Goal: Task Accomplishment & Management: Complete application form

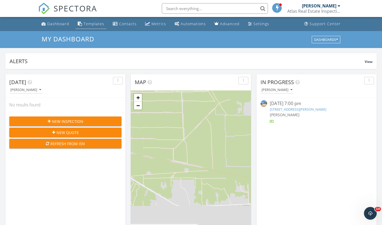
click at [101, 24] on div "Templates" at bounding box center [94, 23] width 21 height 5
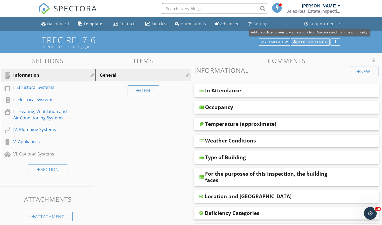
click at [307, 44] on div "Template Center" at bounding box center [310, 42] width 34 height 4
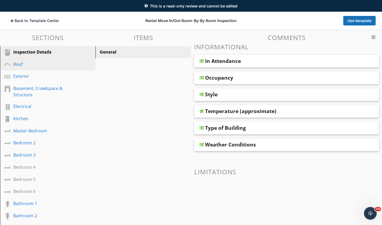
click at [30, 61] on div "Roof" at bounding box center [41, 64] width 57 height 6
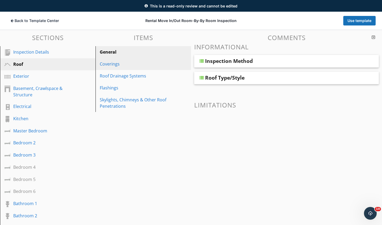
click at [119, 65] on div "Coverings" at bounding box center [134, 64] width 69 height 6
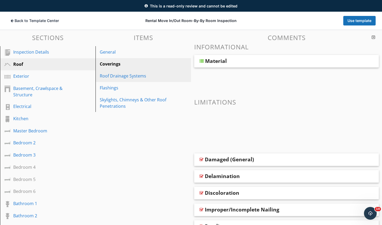
click at [119, 79] on link "Roof Drainage Systems" at bounding box center [144, 76] width 94 height 12
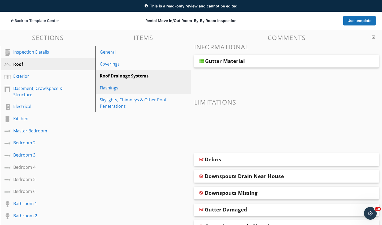
click at [117, 90] on div "Flashings" at bounding box center [134, 88] width 69 height 6
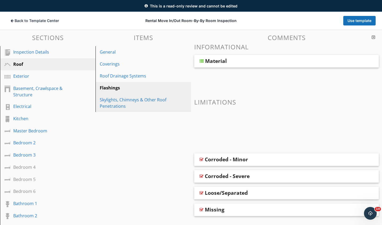
click at [116, 99] on div "Skylights, Chimneys & Other Roof Penetrations" at bounding box center [134, 103] width 69 height 13
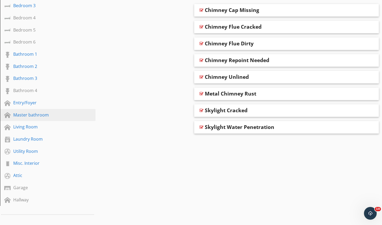
scroll to position [179, 0]
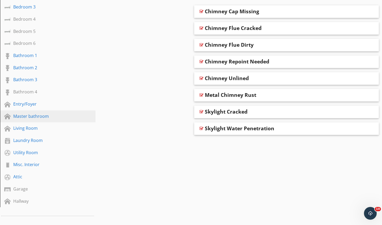
click at [41, 119] on div "Master bathroom" at bounding box center [41, 116] width 57 height 6
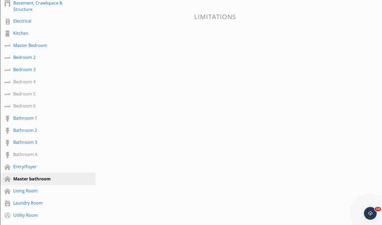
scroll to position [116, 0]
click at [31, 46] on div "Master Bedroom" at bounding box center [41, 45] width 57 height 6
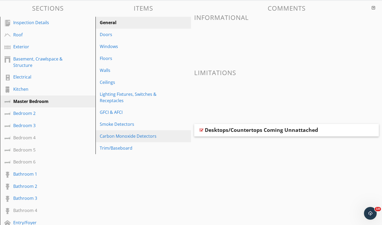
scroll to position [59, 0]
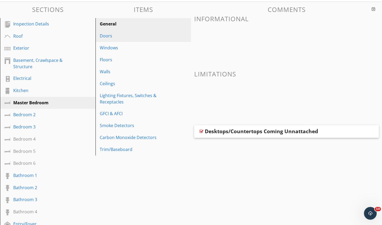
click at [107, 36] on div "Doors" at bounding box center [134, 36] width 69 height 6
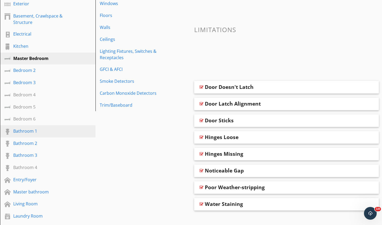
scroll to position [106, 0]
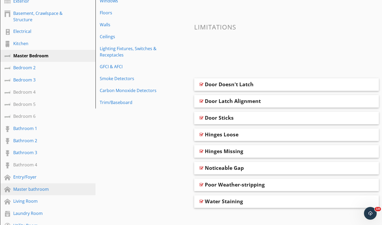
click at [36, 190] on div "Master bathroom" at bounding box center [41, 189] width 57 height 6
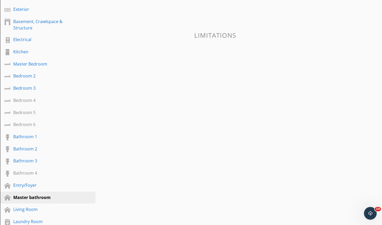
scroll to position [104, 0]
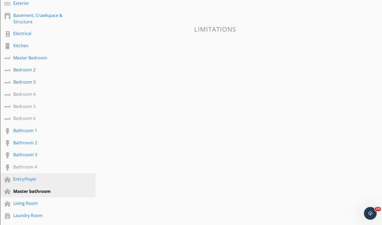
click at [33, 183] on div "Entry/Foyer" at bounding box center [51, 179] width 77 height 7
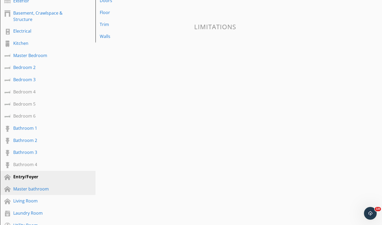
scroll to position [106, 0]
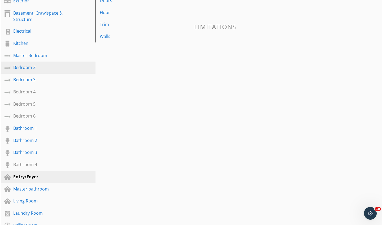
click at [23, 70] on div "Bedroom 2" at bounding box center [41, 67] width 57 height 6
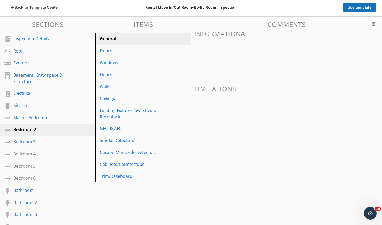
scroll to position [66, 0]
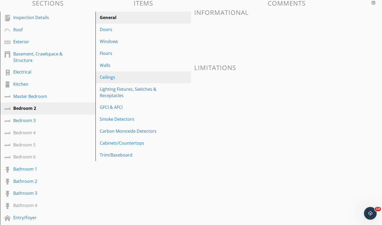
click at [112, 75] on div "Ceilings" at bounding box center [134, 77] width 69 height 6
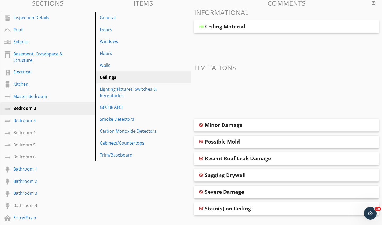
click at [245, 127] on div "Minor Damage" at bounding box center [270, 125] width 131 height 6
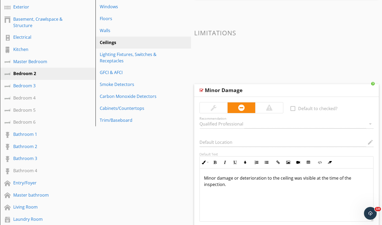
scroll to position [91, 0]
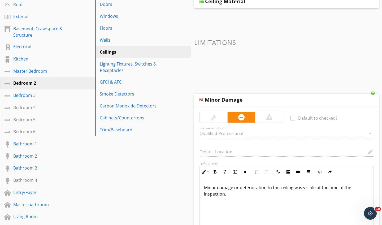
click at [201, 101] on div at bounding box center [201, 100] width 4 height 4
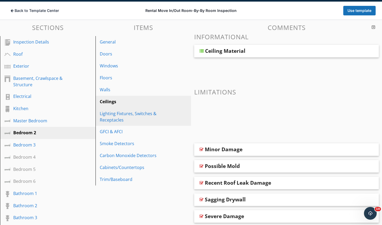
scroll to position [41, 0]
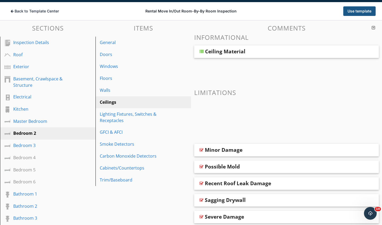
click at [360, 15] on button "Use template" at bounding box center [359, 11] width 32 height 10
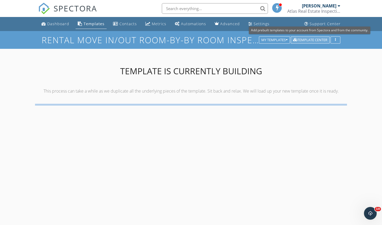
click at [324, 40] on div "Template Center" at bounding box center [310, 40] width 34 height 4
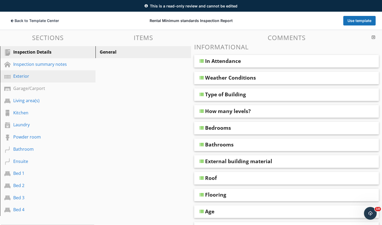
click at [21, 76] on div "Exterior" at bounding box center [41, 76] width 57 height 6
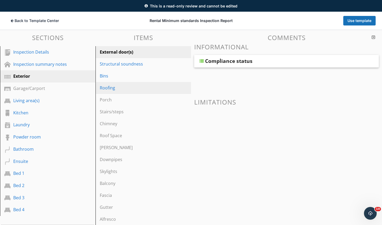
click at [113, 92] on link "Roofing" at bounding box center [144, 88] width 94 height 12
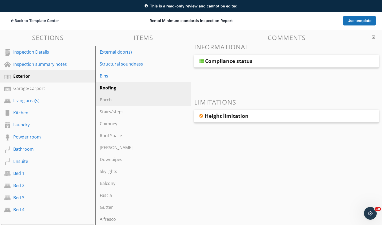
click at [109, 99] on div "Porch" at bounding box center [134, 100] width 69 height 6
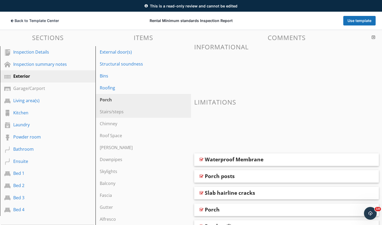
click at [109, 110] on div "Stairs/steps" at bounding box center [134, 112] width 69 height 6
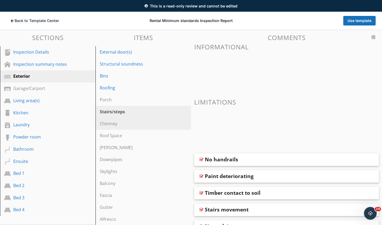
click at [113, 125] on div "Chimney" at bounding box center [134, 123] width 69 height 6
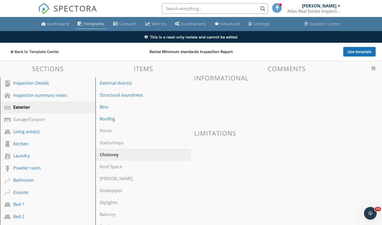
click at [96, 24] on div "Templates" at bounding box center [94, 23] width 21 height 5
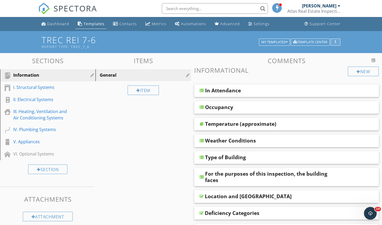
click at [337, 40] on button "button" at bounding box center [336, 41] width 10 height 7
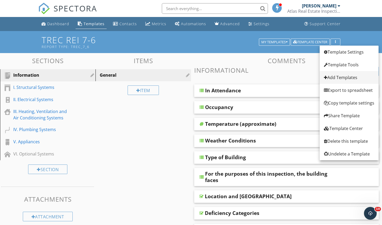
click at [344, 76] on div "Add Templates" at bounding box center [349, 77] width 50 height 6
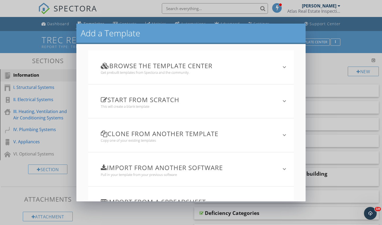
click at [283, 99] on icon "keyboard_arrow_down" at bounding box center [284, 101] width 6 height 6
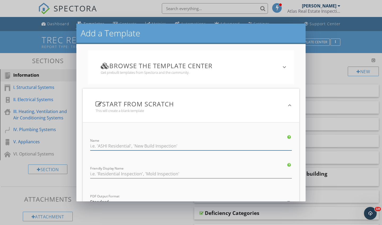
click at [151, 145] on input "Name" at bounding box center [191, 146] width 202 height 9
click at [103, 145] on input "Tenant Inspection" at bounding box center [191, 146] width 202 height 9
click at [91, 146] on input "Rental Inspection" at bounding box center [191, 146] width 202 height 9
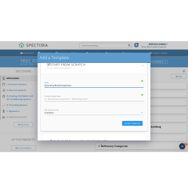
scroll to position [61, 0]
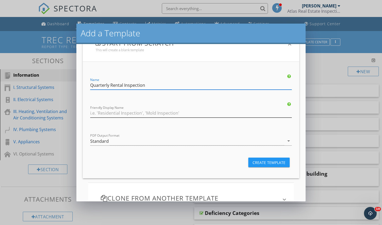
type input "Quarterly Rental Inspection"
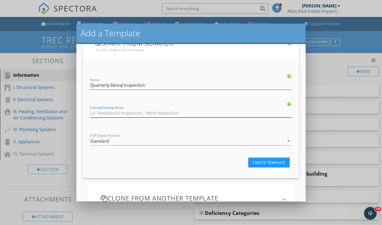
click at [161, 116] on input "Friendly Display Name" at bounding box center [191, 113] width 202 height 9
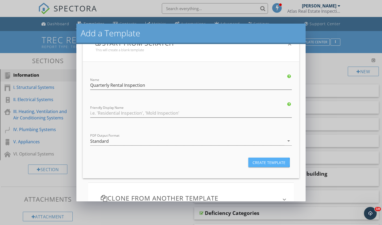
click at [273, 166] on button "Create Template" at bounding box center [268, 163] width 41 height 10
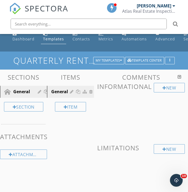
scroll to position [7, 0]
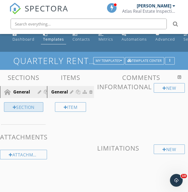
click at [29, 108] on div "Section" at bounding box center [23, 107] width 39 height 10
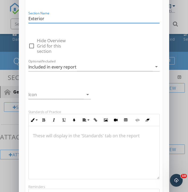
scroll to position [40, 0]
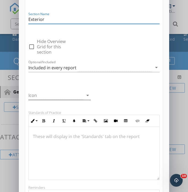
type input "Exterior"
click at [72, 96] on div at bounding box center [55, 95] width 55 height 9
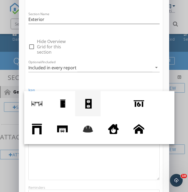
scroll to position [50, 0]
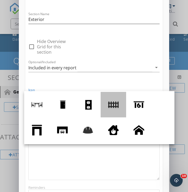
click at [118, 104] on div at bounding box center [113, 104] width 11 height 11
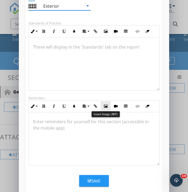
scroll to position [169, 0]
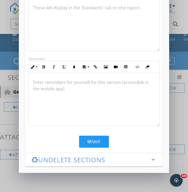
click at [96, 142] on div "Save" at bounding box center [94, 141] width 13 height 6
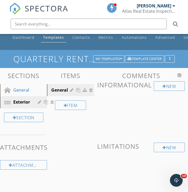
scroll to position [9, 2]
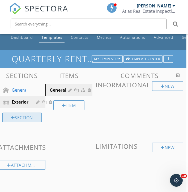
click at [30, 116] on div "Section" at bounding box center [21, 117] width 39 height 10
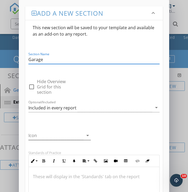
type input "Garage"
click at [56, 134] on div at bounding box center [55, 135] width 55 height 9
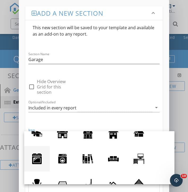
scroll to position [83, 0]
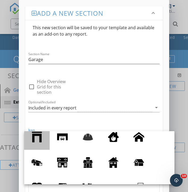
click at [40, 141] on div at bounding box center [37, 137] width 11 height 11
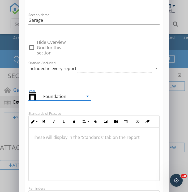
scroll to position [45, 0]
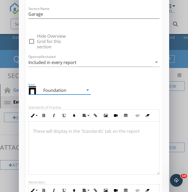
click at [73, 91] on div "Foundation" at bounding box center [59, 90] width 32 height 6
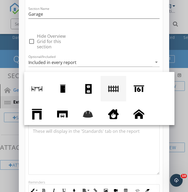
scroll to position [49, 0]
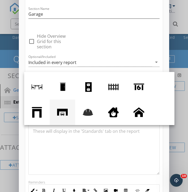
click at [64, 112] on div at bounding box center [62, 112] width 11 height 11
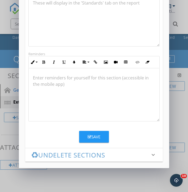
click at [94, 136] on div "Save" at bounding box center [94, 137] width 13 height 6
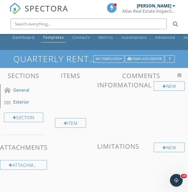
scroll to position [116, 0]
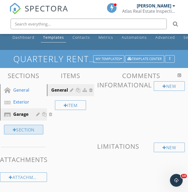
click at [37, 132] on div "Section" at bounding box center [23, 130] width 39 height 10
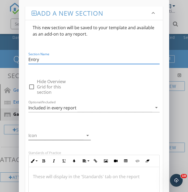
type input "Entry"
click at [52, 138] on div at bounding box center [55, 135] width 55 height 9
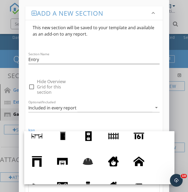
scroll to position [60, 0]
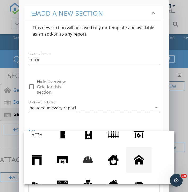
click at [141, 159] on div at bounding box center [138, 159] width 11 height 11
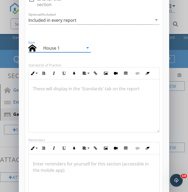
scroll to position [0, 0]
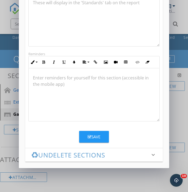
click at [100, 133] on button "Save" at bounding box center [94, 137] width 30 height 12
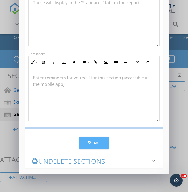
scroll to position [116, 0]
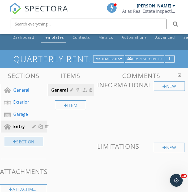
click at [33, 141] on div "Section" at bounding box center [23, 142] width 39 height 10
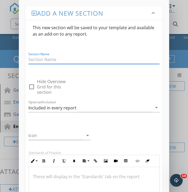
click at [64, 60] on input "Section Name" at bounding box center [93, 59] width 131 height 9
type input "Living Room"
click at [57, 135] on div at bounding box center [55, 135] width 55 height 9
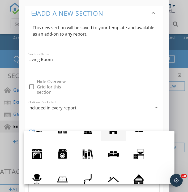
scroll to position [118, 0]
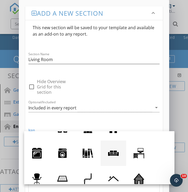
click at [117, 152] on div at bounding box center [113, 153] width 11 height 11
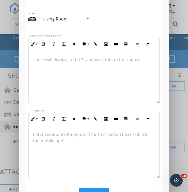
scroll to position [0, 0]
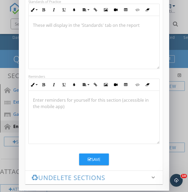
click at [89, 160] on icon "button" at bounding box center [90, 159] width 4 height 4
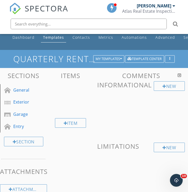
scroll to position [116, 0]
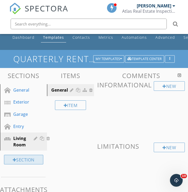
click at [23, 161] on div "Section" at bounding box center [23, 160] width 39 height 10
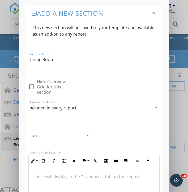
type input "Dining Room"
click at [39, 137] on div at bounding box center [55, 135] width 55 height 9
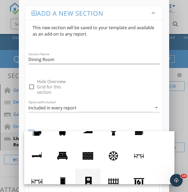
scroll to position [36, 0]
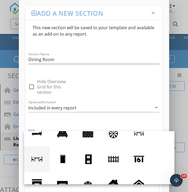
click at [38, 160] on div at bounding box center [37, 159] width 11 height 11
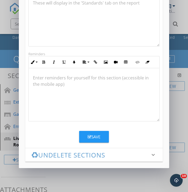
click at [104, 140] on button "Save" at bounding box center [94, 137] width 30 height 12
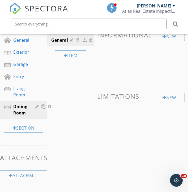
scroll to position [59, 0]
click at [24, 130] on div "Section" at bounding box center [23, 128] width 39 height 10
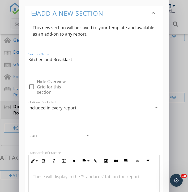
type input "Kitchen and Breakfast"
click at [47, 135] on div at bounding box center [55, 135] width 55 height 9
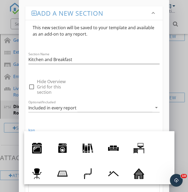
scroll to position [118, 0]
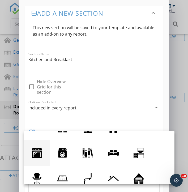
click at [39, 156] on div at bounding box center [37, 152] width 11 height 11
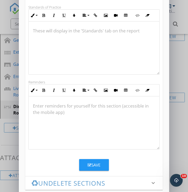
scroll to position [146, 0]
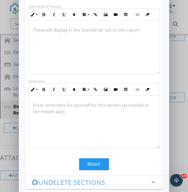
click at [100, 161] on div "Save" at bounding box center [94, 164] width 13 height 6
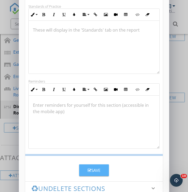
scroll to position [116, 0]
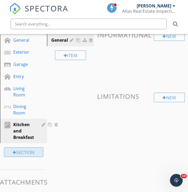
click at [35, 154] on div "Section" at bounding box center [23, 152] width 39 height 10
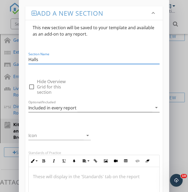
type input "Halls"
click at [47, 108] on div "Included in every report" at bounding box center [52, 107] width 48 height 5
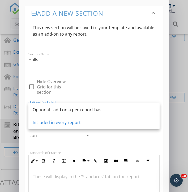
click at [89, 91] on div "check_box_outline_blank Hide Overview Grid for this section Optional/Included I…" at bounding box center [93, 96] width 137 height 43
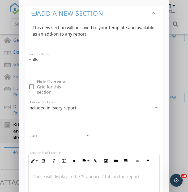
click at [46, 138] on div at bounding box center [55, 135] width 55 height 9
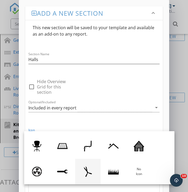
scroll to position [151, 0]
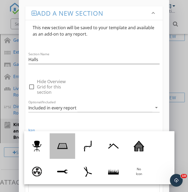
click at [59, 147] on div at bounding box center [62, 146] width 11 height 11
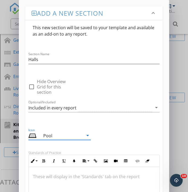
click at [76, 138] on div "Pool" at bounding box center [55, 135] width 55 height 9
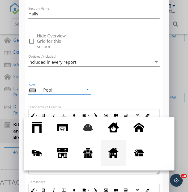
scroll to position [68, 0]
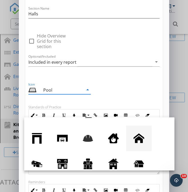
click at [146, 142] on link at bounding box center [138, 137] width 25 height 25
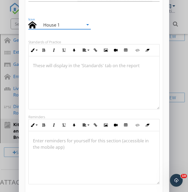
scroll to position [123, 0]
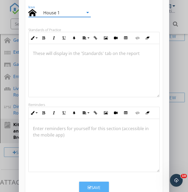
click at [89, 186] on icon "button" at bounding box center [90, 187] width 4 height 4
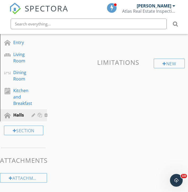
scroll to position [92, 0]
click at [15, 130] on div at bounding box center [15, 131] width 4 height 4
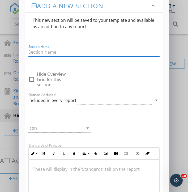
scroll to position [9, 0]
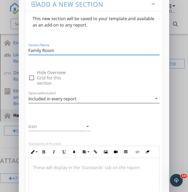
type input "Family Room"
click at [50, 101] on div "Included in every report" at bounding box center [52, 98] width 48 height 5
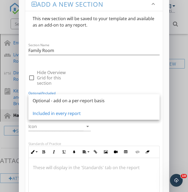
click at [50, 101] on div "Optional - add on a per-report basis" at bounding box center [94, 100] width 123 height 6
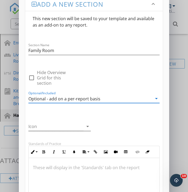
click at [46, 124] on div at bounding box center [55, 126] width 55 height 9
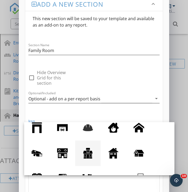
scroll to position [112, 0]
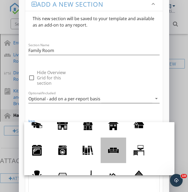
click at [118, 151] on div at bounding box center [113, 150] width 11 height 11
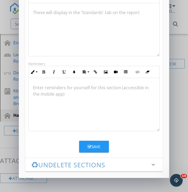
scroll to position [164, 0]
click at [101, 147] on button "Save" at bounding box center [94, 146] width 30 height 12
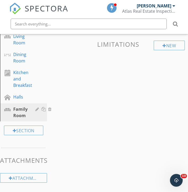
scroll to position [110, 0]
click at [24, 136] on div "Section" at bounding box center [23, 131] width 47 height 18
click at [27, 130] on div "Section" at bounding box center [23, 131] width 39 height 10
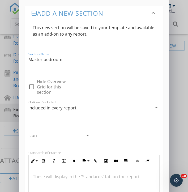
type input "Master bedroom"
click at [46, 135] on div at bounding box center [55, 135] width 55 height 9
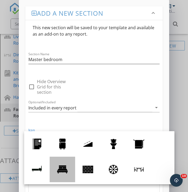
click at [63, 169] on div at bounding box center [62, 169] width 11 height 11
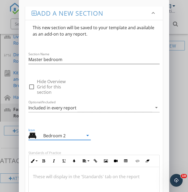
click at [79, 133] on div "Bedroom 2" at bounding box center [55, 135] width 55 height 9
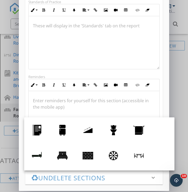
scroll to position [173, 0]
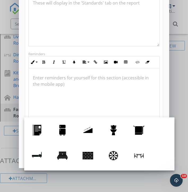
click at [172, 73] on div "Add a new section keyboard_arrow_down This new section will be saved to your te…" at bounding box center [94, 96] width 188 height 192
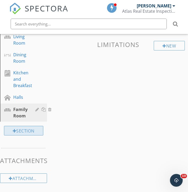
click at [28, 129] on div "Section" at bounding box center [23, 131] width 39 height 10
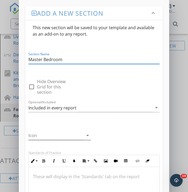
type input "Master Bedroom"
click at [56, 137] on div at bounding box center [55, 135] width 55 height 9
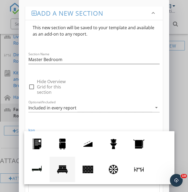
click at [64, 164] on div at bounding box center [62, 169] width 11 height 11
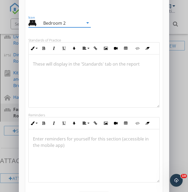
scroll to position [125, 0]
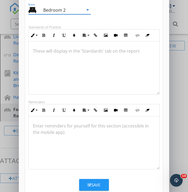
click at [93, 185] on div "Save" at bounding box center [94, 185] width 13 height 6
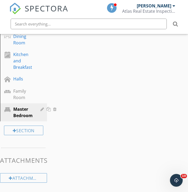
scroll to position [128, 0]
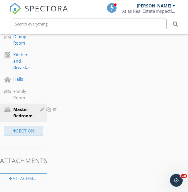
click at [22, 128] on div "Section" at bounding box center [23, 131] width 39 height 10
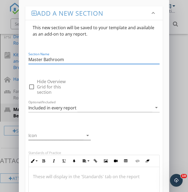
type input "Master Bathroom"
click at [52, 137] on div at bounding box center [55, 135] width 55 height 9
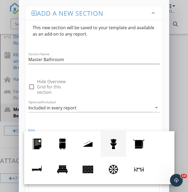
click at [108, 146] on div at bounding box center [113, 143] width 11 height 11
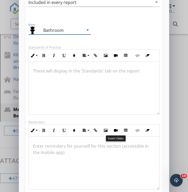
scroll to position [0, 0]
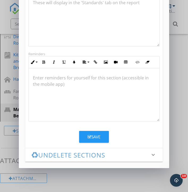
click at [100, 136] on div "Save" at bounding box center [94, 137] width 13 height 6
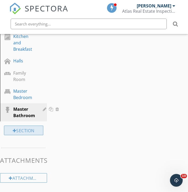
scroll to position [146, 0]
click at [31, 132] on div "Section" at bounding box center [23, 131] width 39 height 10
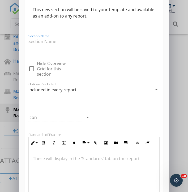
scroll to position [18, 0]
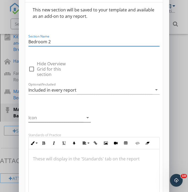
type input "Bedroom 2"
click at [75, 120] on div at bounding box center [55, 117] width 55 height 9
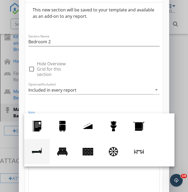
click at [39, 151] on div at bounding box center [37, 151] width 11 height 11
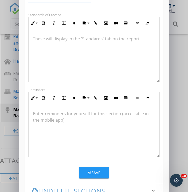
scroll to position [164, 0]
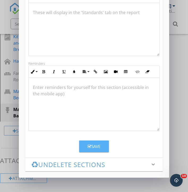
click at [94, 150] on button "Save" at bounding box center [94, 146] width 30 height 12
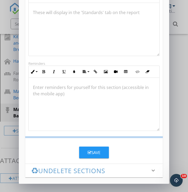
scroll to position [116, 0]
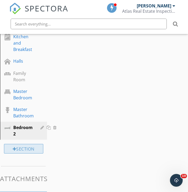
click at [20, 147] on div "Section" at bounding box center [23, 149] width 39 height 10
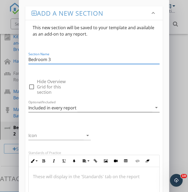
type input "Bedroom 3"
click at [45, 106] on div "Included in every report" at bounding box center [52, 107] width 48 height 5
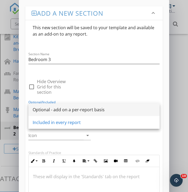
click at [48, 115] on div "Optional - add on a per-report basis" at bounding box center [94, 109] width 123 height 13
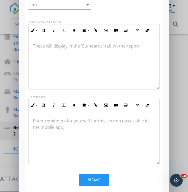
scroll to position [132, 0]
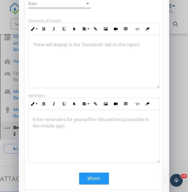
click at [52, 5] on div at bounding box center [55, 3] width 55 height 9
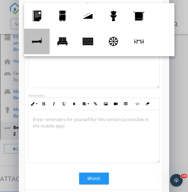
click at [37, 42] on div at bounding box center [37, 41] width 11 height 11
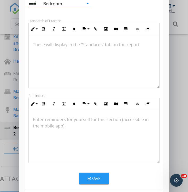
click at [96, 179] on div "Save" at bounding box center [94, 178] width 13 height 6
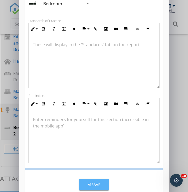
scroll to position [116, 0]
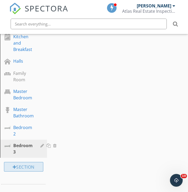
click at [27, 164] on div "Section" at bounding box center [23, 167] width 39 height 10
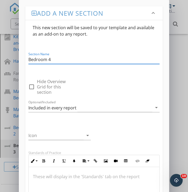
scroll to position [119, 0]
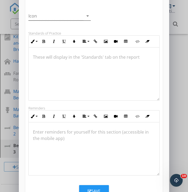
type input "Bedroom 4"
click at [75, 17] on div at bounding box center [55, 16] width 55 height 9
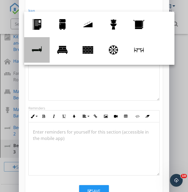
click at [43, 51] on link at bounding box center [36, 49] width 25 height 25
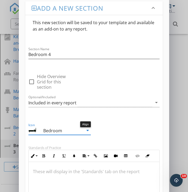
scroll to position [0, 0]
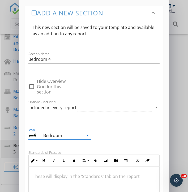
click at [62, 106] on div "Included in every report" at bounding box center [52, 107] width 48 height 5
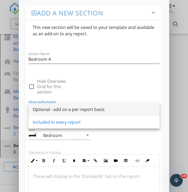
click at [71, 109] on div "Optional - add on a per-report basis" at bounding box center [94, 109] width 123 height 6
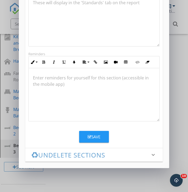
click at [98, 134] on div "Save" at bounding box center [94, 137] width 13 height 6
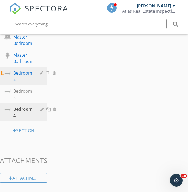
scroll to position [201, 0]
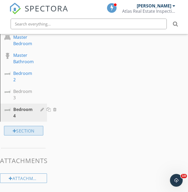
click at [31, 132] on div "Section" at bounding box center [23, 131] width 39 height 10
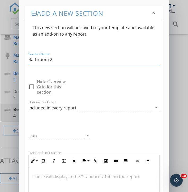
type input "Bathroom 2"
click at [34, 139] on div at bounding box center [55, 135] width 55 height 9
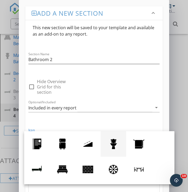
click at [112, 146] on div at bounding box center [113, 143] width 11 height 11
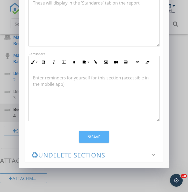
click at [96, 140] on button "Save" at bounding box center [94, 137] width 30 height 12
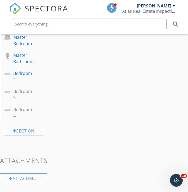
scroll to position [116, 0]
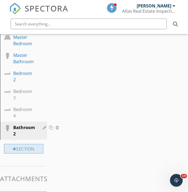
click at [22, 152] on div "Section" at bounding box center [23, 149] width 39 height 10
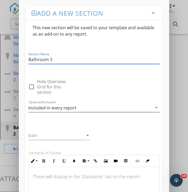
type input "Bathroom 3"
click at [42, 110] on div "Included in every report" at bounding box center [52, 107] width 48 height 5
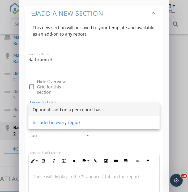
click at [50, 112] on div "Optional - add on a per-report basis" at bounding box center [94, 109] width 123 height 6
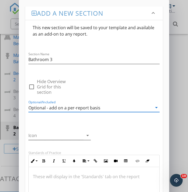
click at [41, 136] on div at bounding box center [55, 135] width 55 height 9
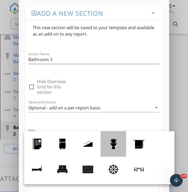
click at [116, 149] on link at bounding box center [113, 143] width 25 height 25
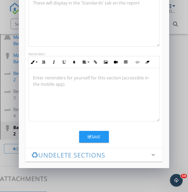
click at [96, 140] on button "Save" at bounding box center [94, 137] width 30 height 12
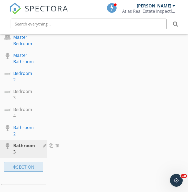
click at [23, 166] on div "Section" at bounding box center [23, 167] width 39 height 10
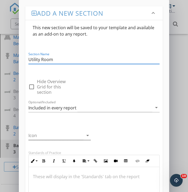
type input "Utility Room"
click at [48, 136] on div at bounding box center [55, 135] width 55 height 9
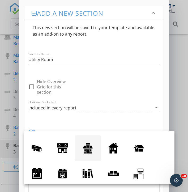
scroll to position [108, 0]
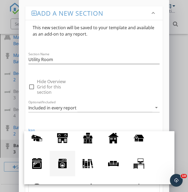
click at [67, 164] on div at bounding box center [62, 163] width 11 height 11
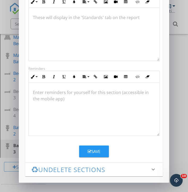
click at [92, 150] on div "Save" at bounding box center [94, 151] width 13 height 6
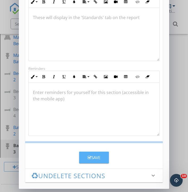
scroll to position [116, 0]
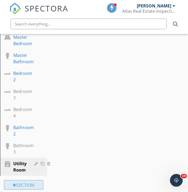
click at [29, 185] on div "Section" at bounding box center [23, 185] width 39 height 10
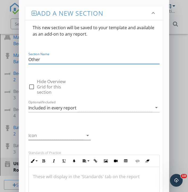
type input "Other"
click at [70, 138] on div at bounding box center [55, 135] width 55 height 9
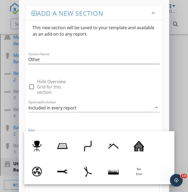
scroll to position [151, 0]
click at [64, 174] on div at bounding box center [62, 171] width 11 height 11
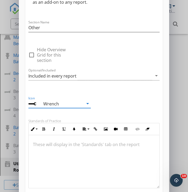
scroll to position [0, 0]
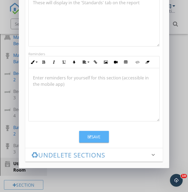
click at [106, 137] on button "Save" at bounding box center [94, 137] width 30 height 12
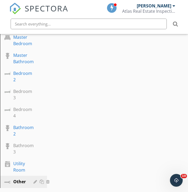
scroll to position [248, 0]
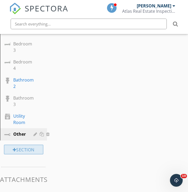
click at [28, 149] on div "Section" at bounding box center [23, 150] width 39 height 10
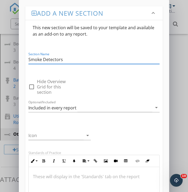
click at [42, 58] on input "Smoke Detectors" at bounding box center [93, 59] width 131 height 9
type input "Smoke/CO Detectors"
click at [46, 137] on div at bounding box center [55, 135] width 55 height 9
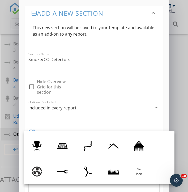
scroll to position [151, 0]
click at [66, 174] on div at bounding box center [62, 171] width 11 height 11
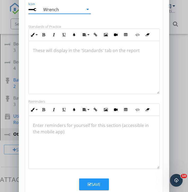
click at [94, 184] on div "Save" at bounding box center [94, 184] width 13 height 6
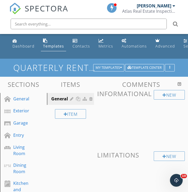
scroll to position [0, 0]
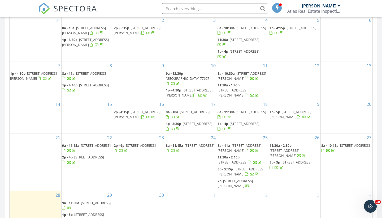
scroll to position [263, 0]
click at [183, 9] on input "text" at bounding box center [215, 8] width 106 height 11
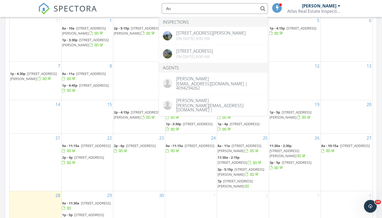
type input "A"
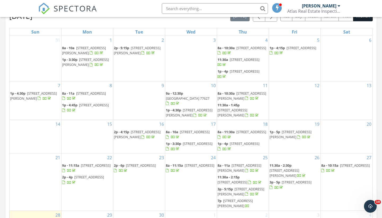
scroll to position [233, 0]
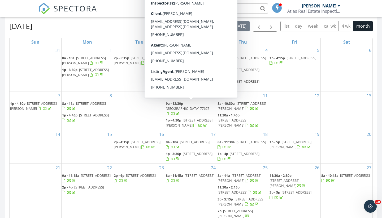
click at [173, 104] on span "9a - 12:30p" at bounding box center [174, 103] width 17 height 5
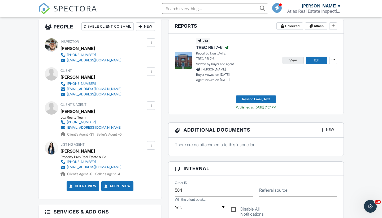
click at [296, 60] on span "View" at bounding box center [292, 60] width 7 height 5
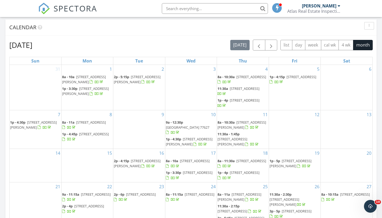
scroll to position [214, 0]
click at [196, 125] on span "[GEOGRAPHIC_DATA] 77627" at bounding box center [188, 127] width 44 height 5
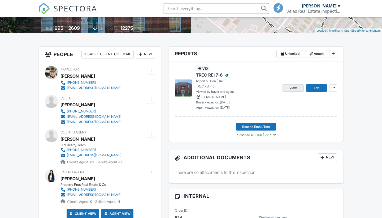
click at [288, 89] on link "View" at bounding box center [293, 87] width 21 height 7
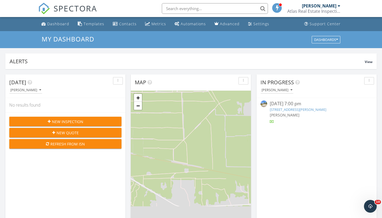
click at [324, 12] on div "Atlas Real Estate Inspections PLLC" at bounding box center [313, 10] width 53 height 5
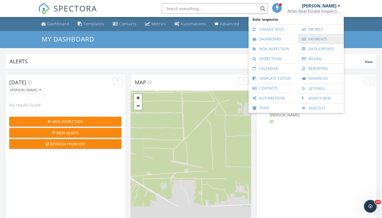
click at [324, 36] on link "Payments" at bounding box center [321, 39] width 41 height 10
